Goal: Information Seeking & Learning: Learn about a topic

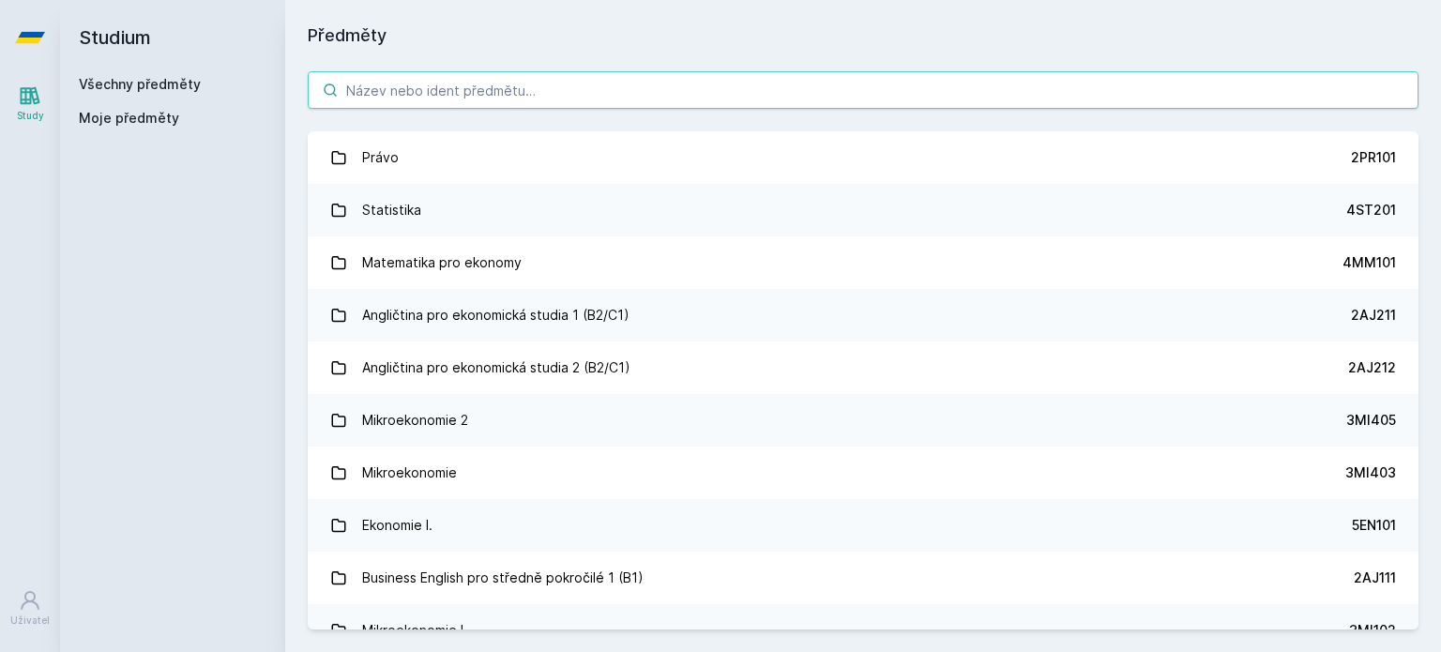
click at [447, 93] on input "search" at bounding box center [863, 90] width 1111 height 38
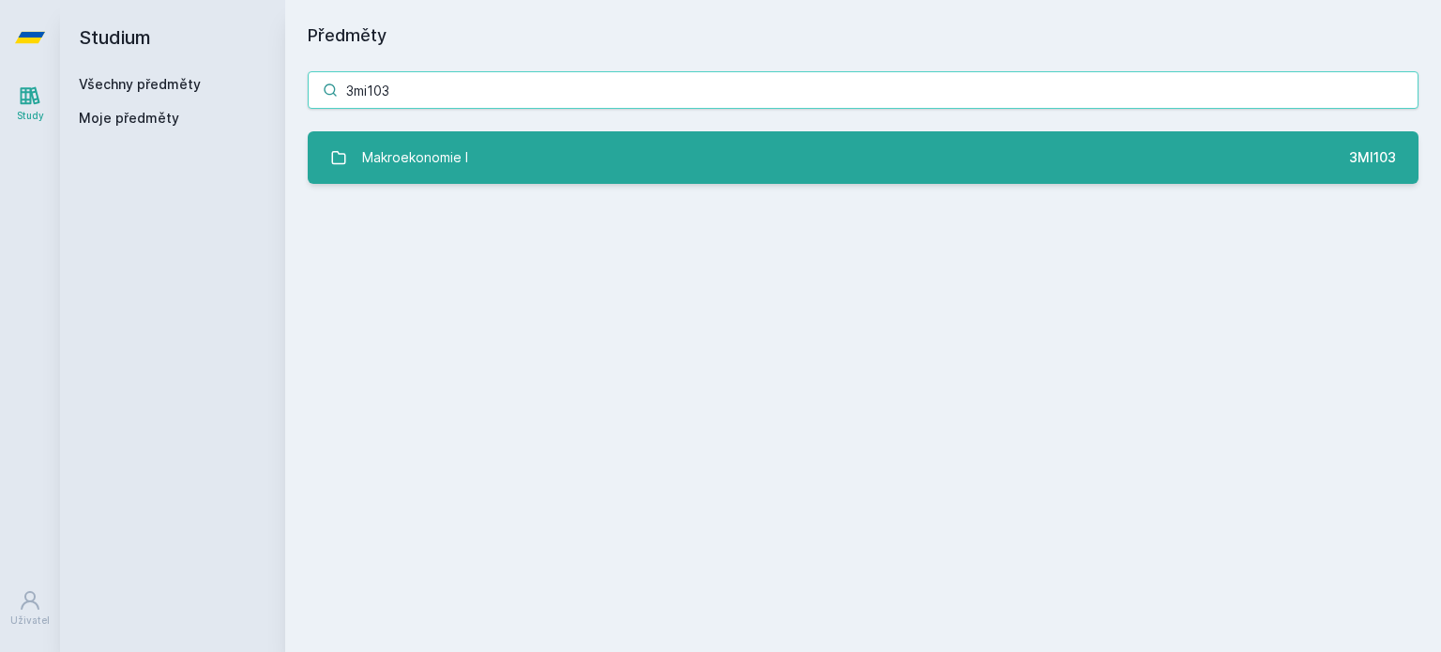
type input "3mi103"
click at [502, 172] on link "Makroekonomie I 3MI103" at bounding box center [863, 157] width 1111 height 53
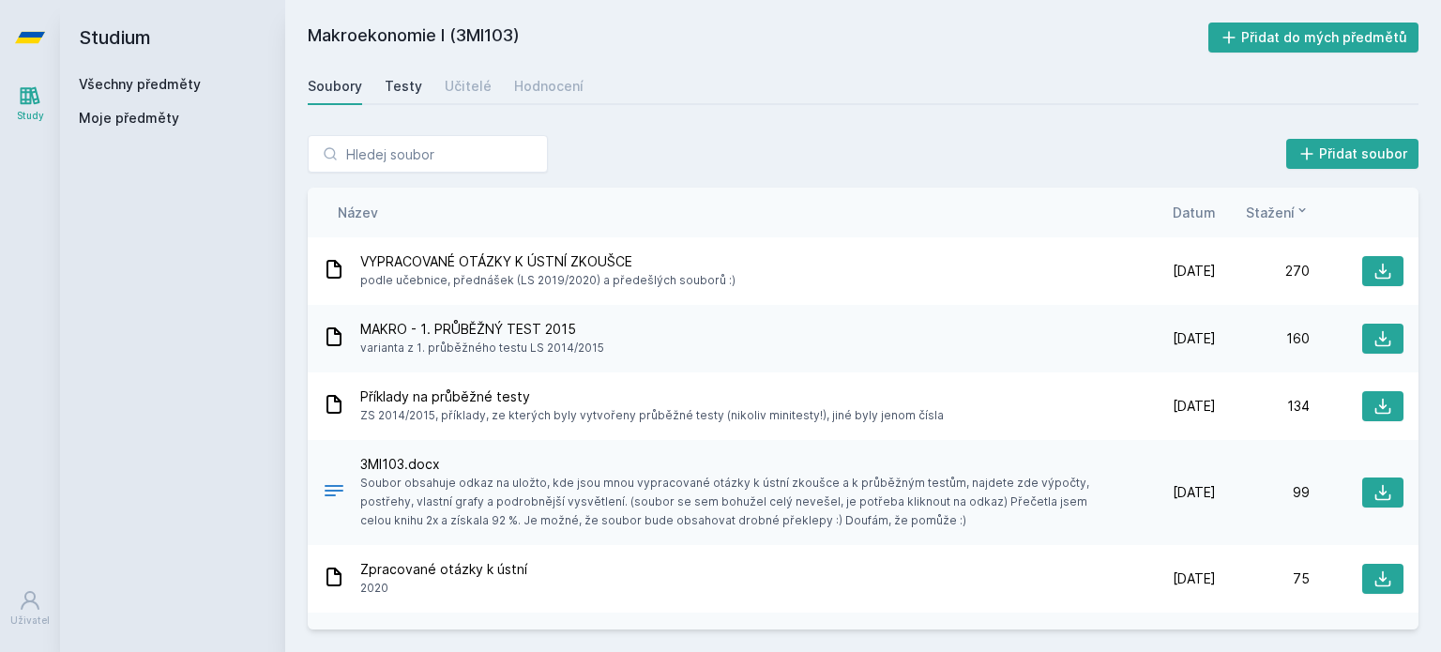
click at [400, 99] on link "Testy" at bounding box center [404, 87] width 38 height 38
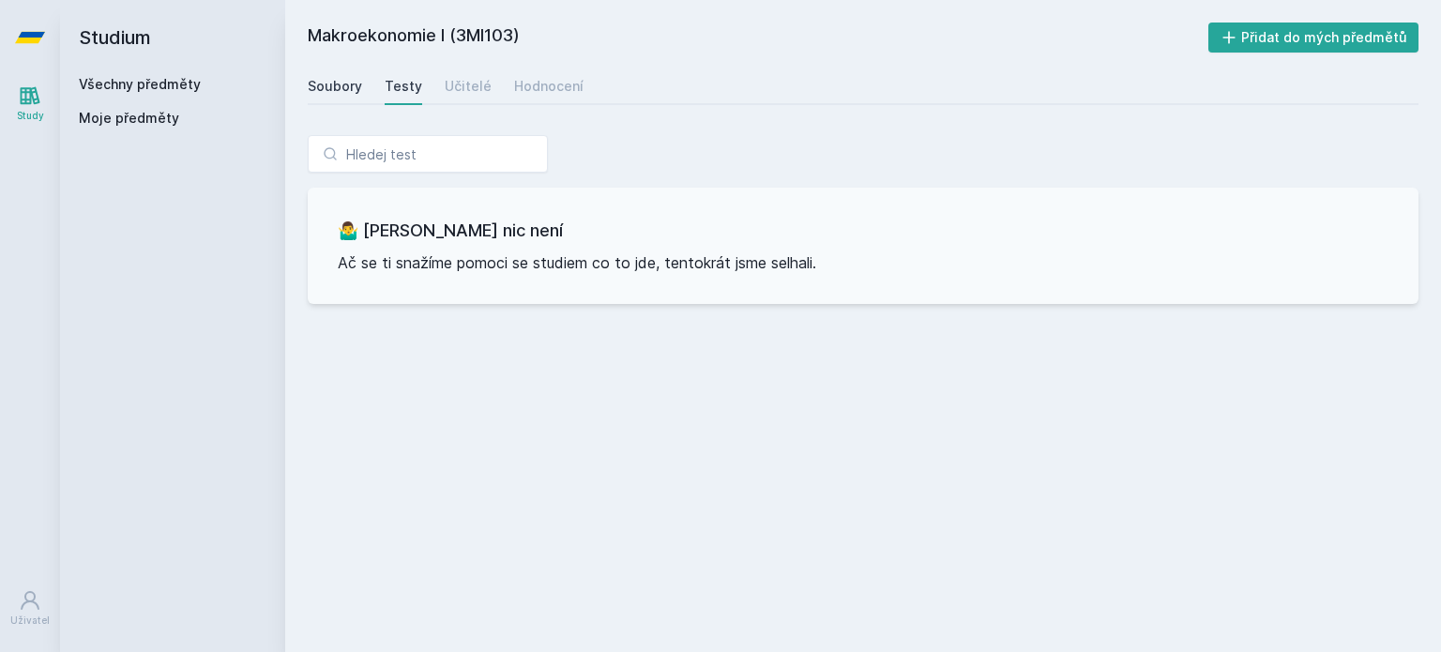
click at [327, 81] on div "Soubory" at bounding box center [335, 86] width 54 height 19
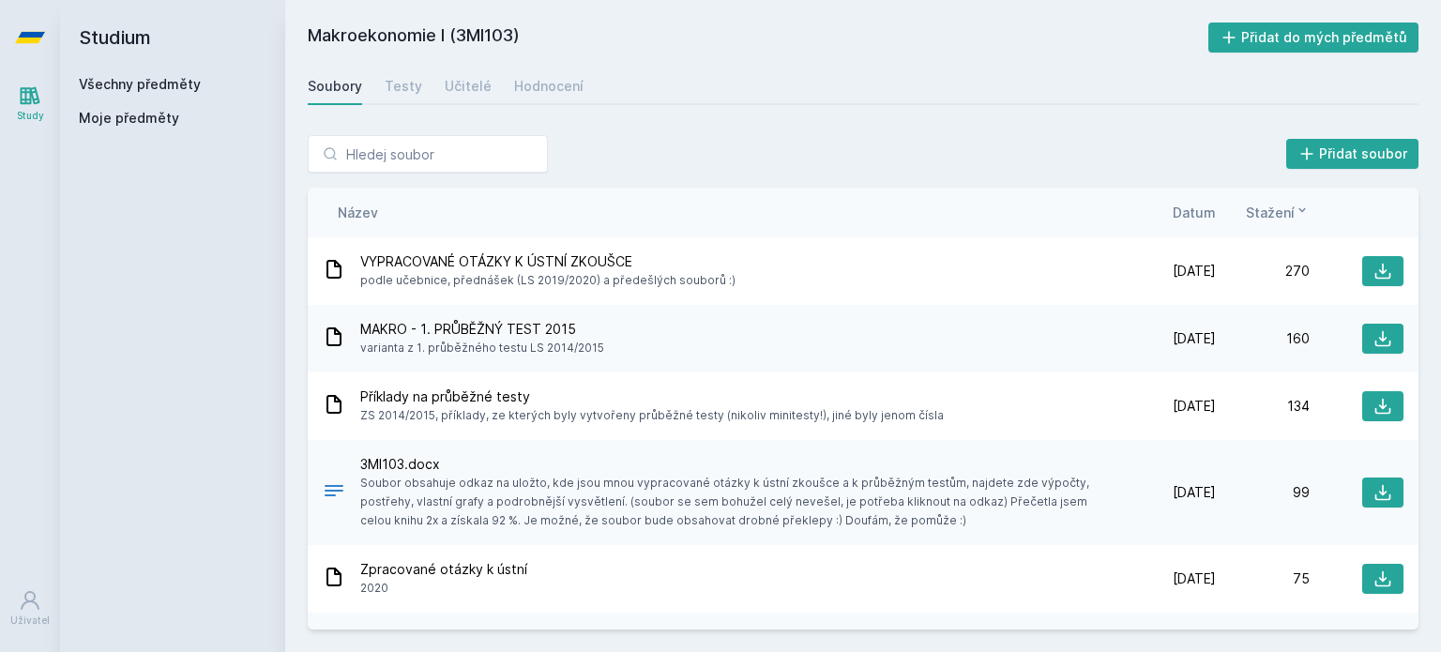
click at [1197, 209] on span "Datum" at bounding box center [1194, 213] width 43 height 20
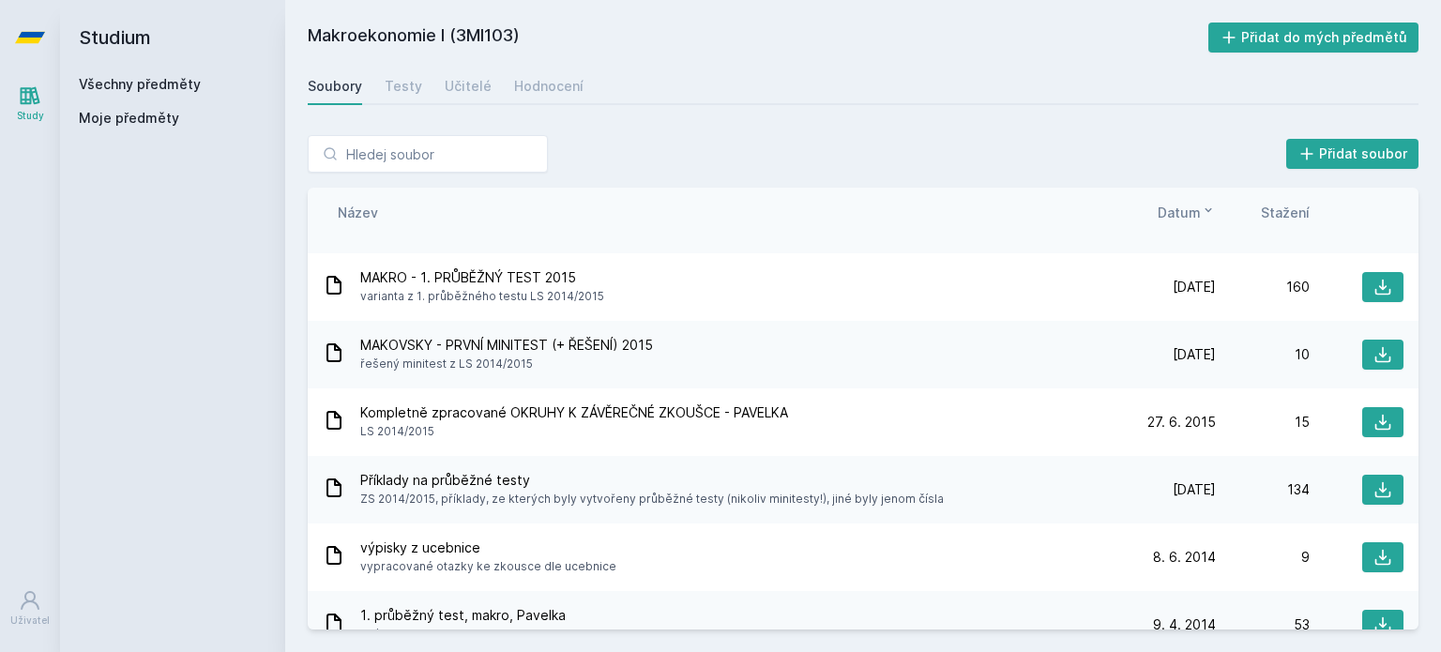
scroll to position [531, 0]
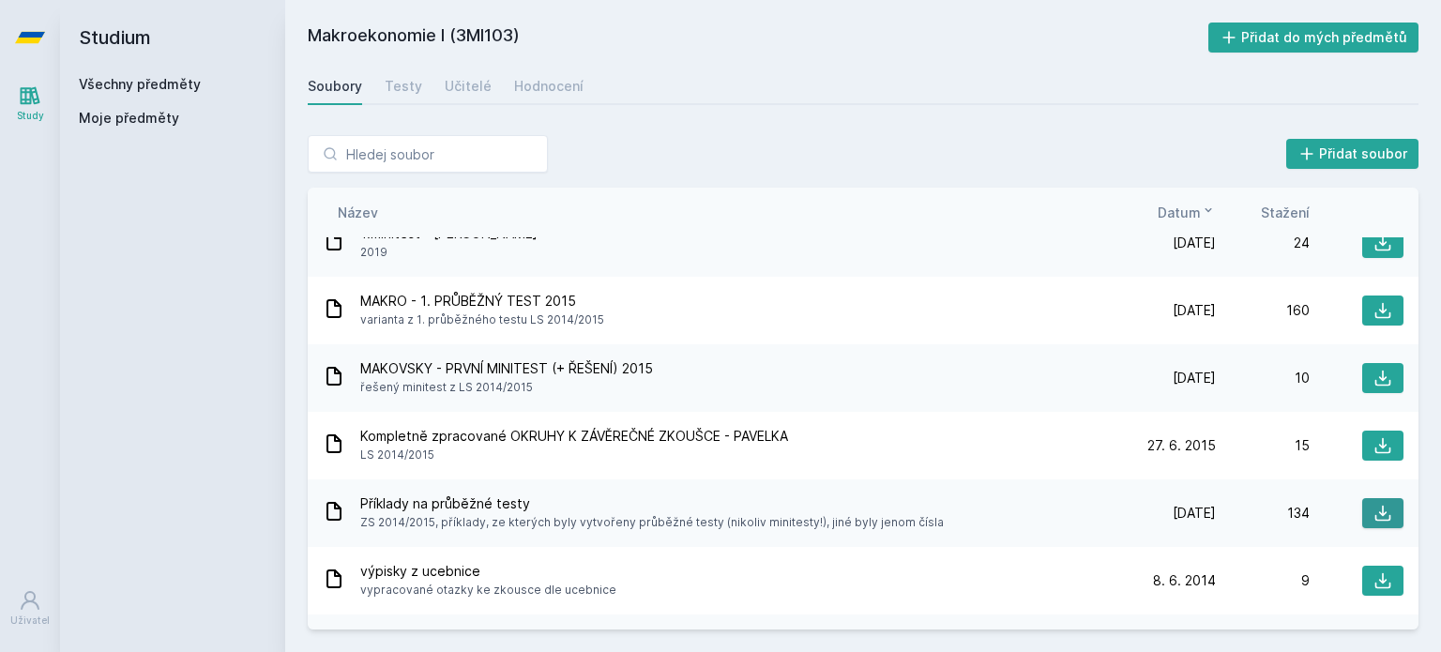
click at [1381, 509] on icon at bounding box center [1383, 513] width 19 height 19
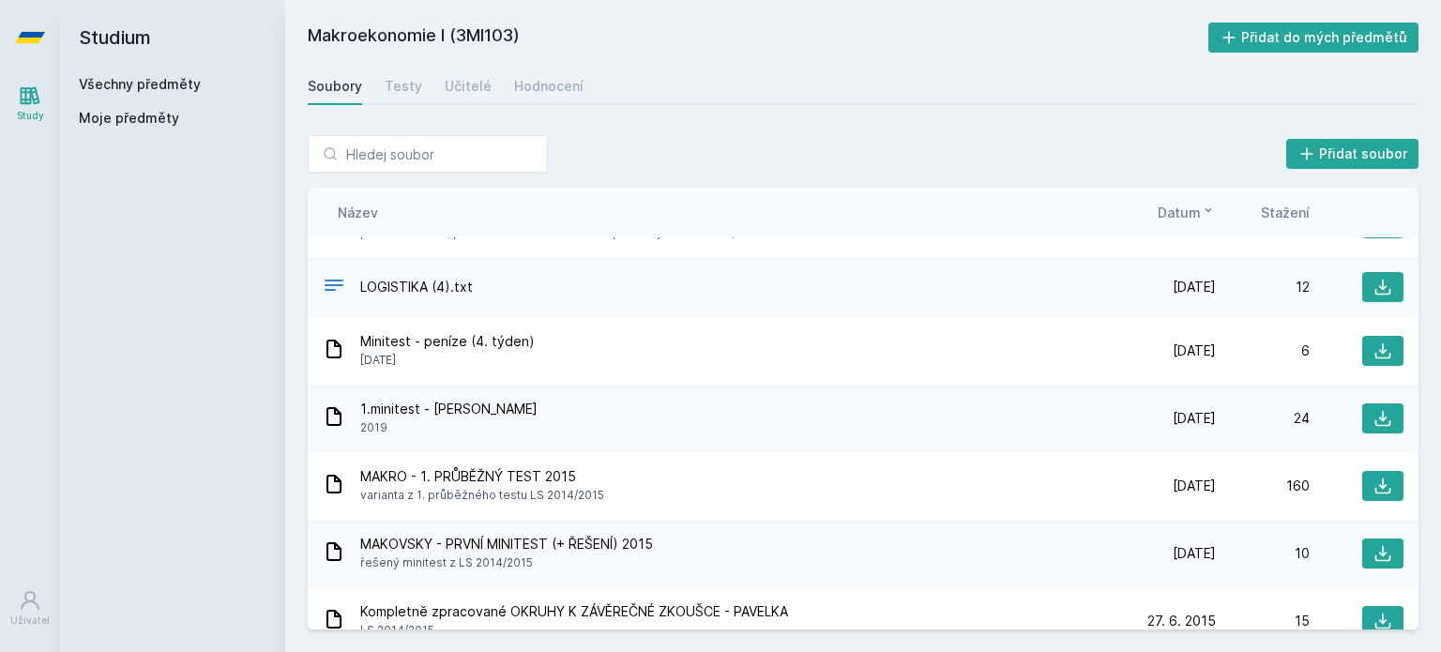
scroll to position [352, 0]
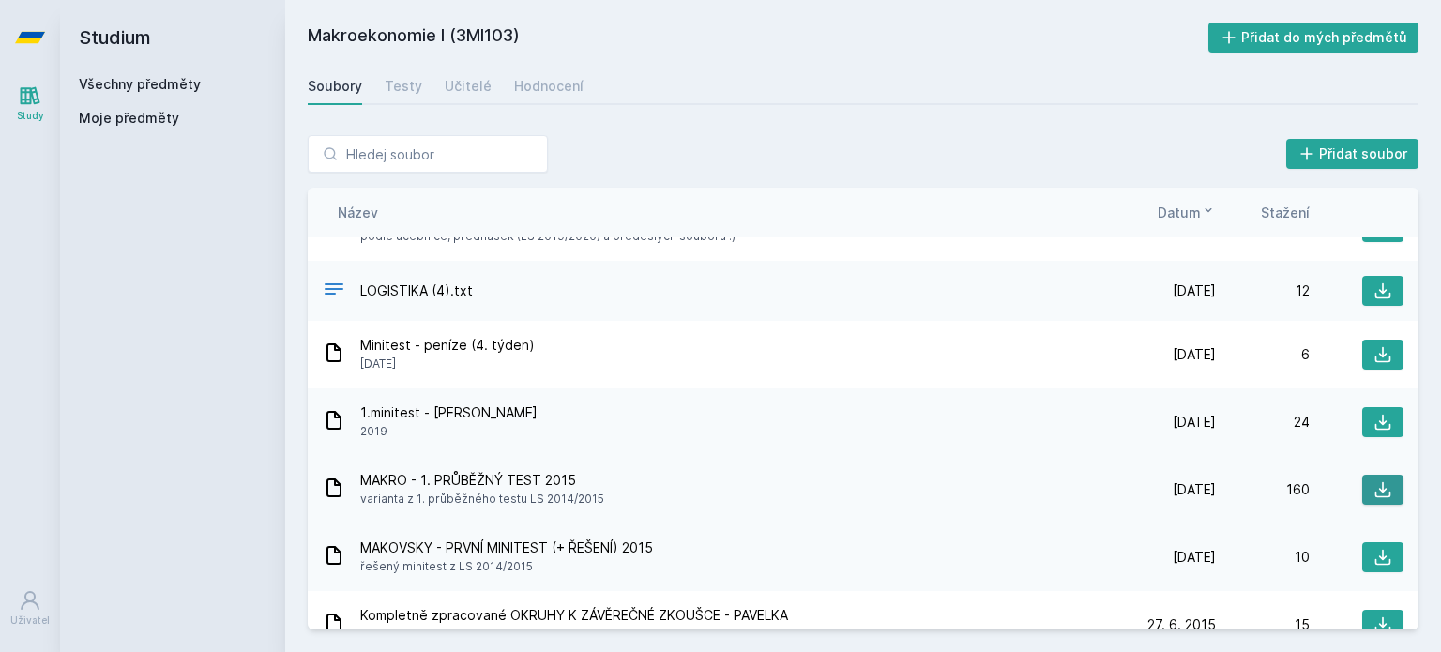
click at [1382, 490] on button at bounding box center [1383, 490] width 41 height 30
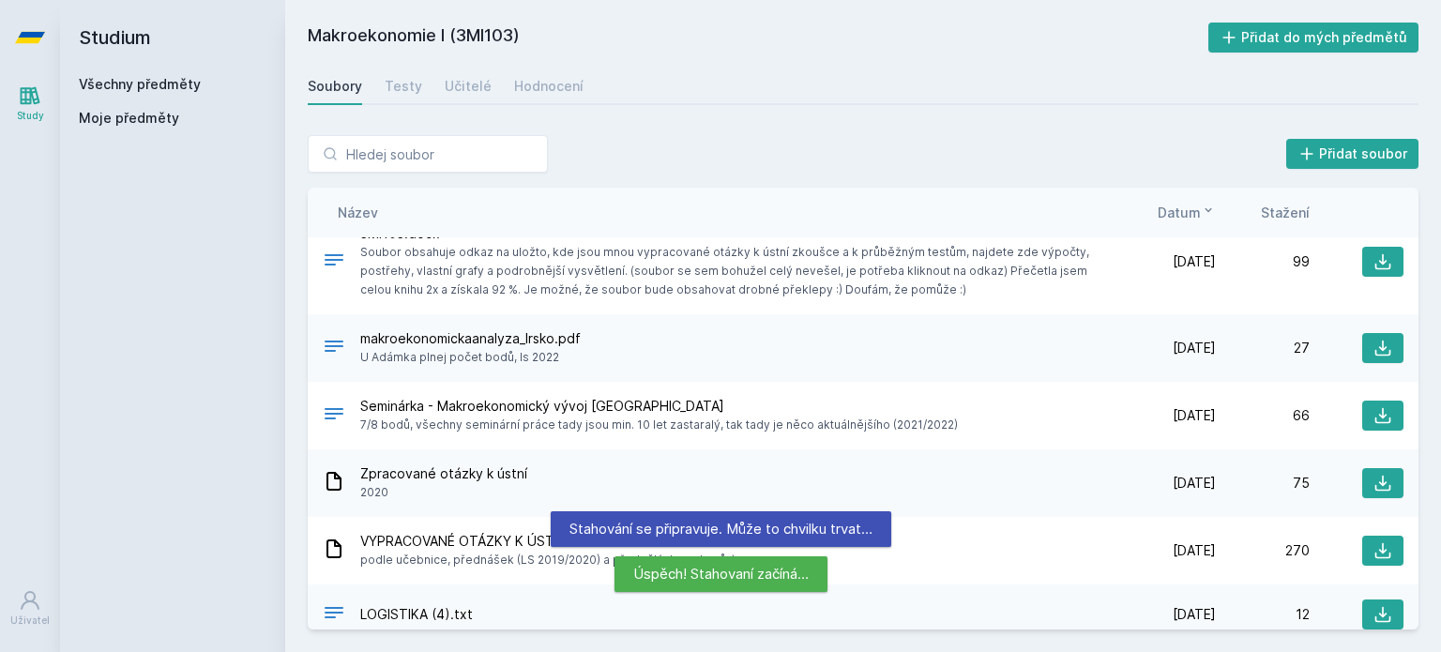
scroll to position [0, 0]
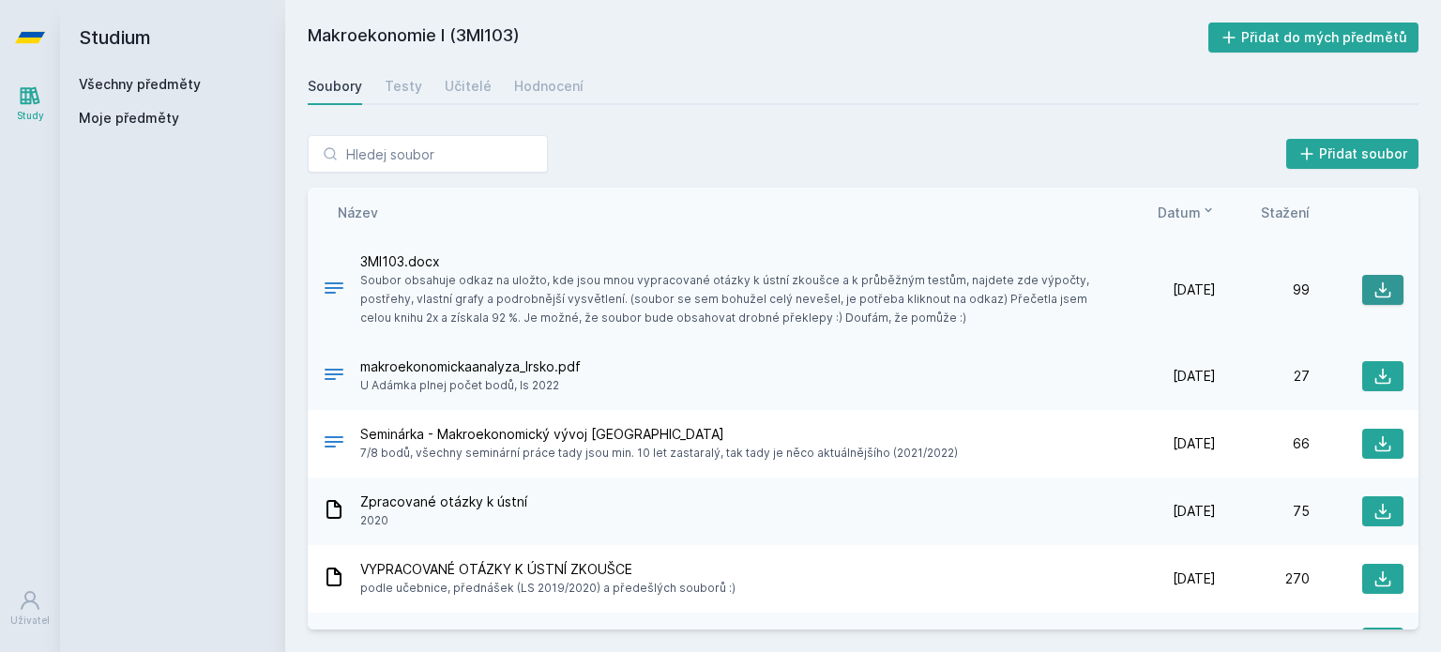
click at [1376, 285] on icon at bounding box center [1383, 290] width 19 height 19
click at [491, 40] on h2 "Makroekonomie I (3MI103)" at bounding box center [758, 38] width 901 height 30
copy h2 "3MI103"
